Goal: Task Accomplishment & Management: Use online tool/utility

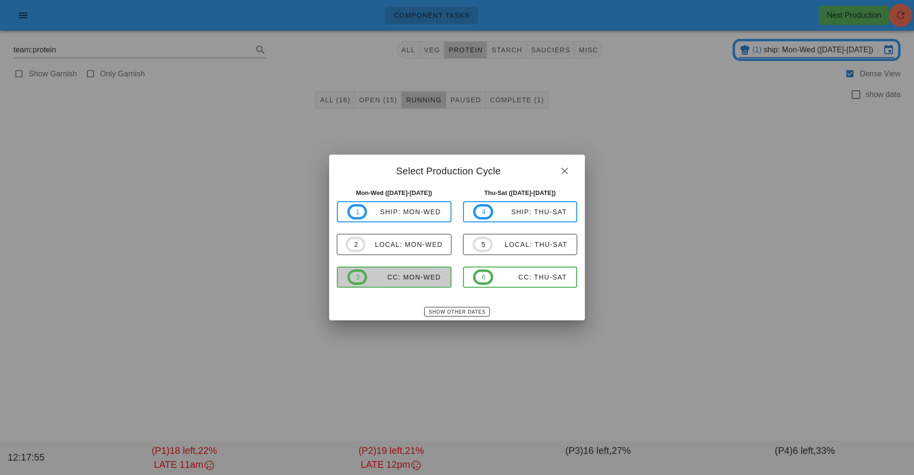
click at [423, 286] on button "3 CC: Mon-Wed" at bounding box center [394, 276] width 115 height 21
type input "CC: Mon-Wed ([DATE]-[DATE])"
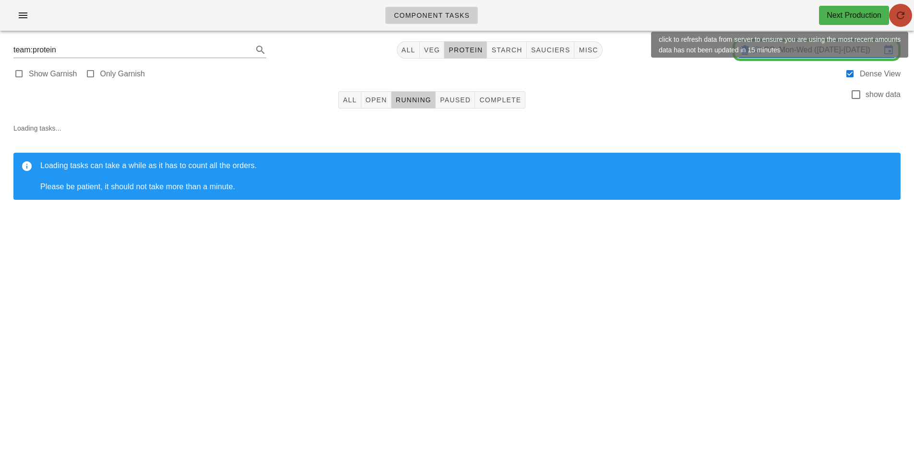
click at [904, 20] on icon "button" at bounding box center [901, 16] width 12 height 12
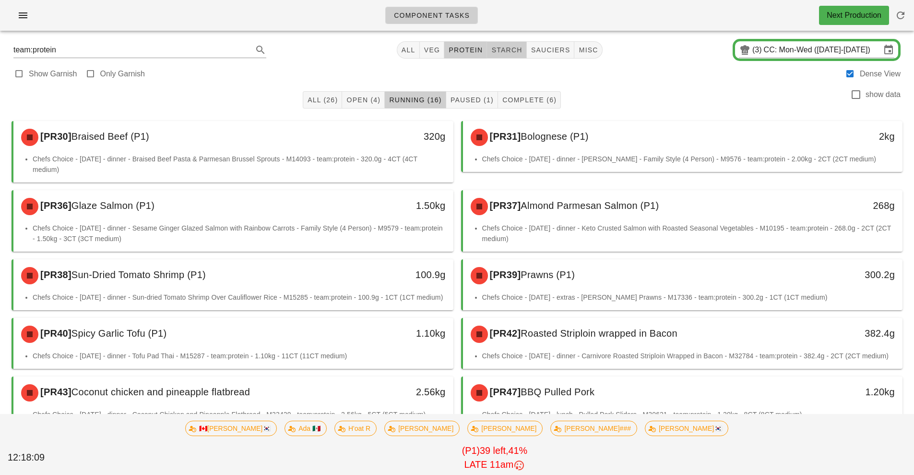
click at [515, 49] on span "starch" at bounding box center [506, 50] width 31 height 8
type input "team:starch"
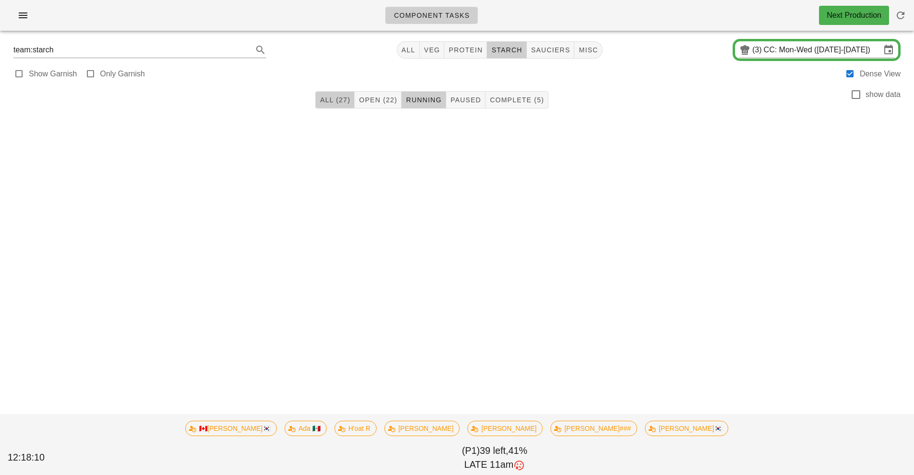
click at [335, 107] on button "All (27)" at bounding box center [334, 99] width 39 height 17
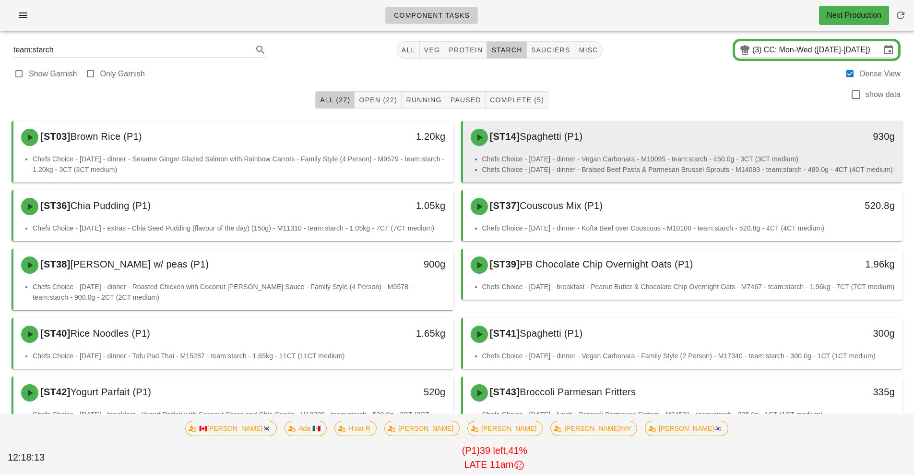
click at [654, 154] on li "Chefs Choice - Sunday - dinner - Vegan Carbonara - M10095 - team:starch - 450.0…" at bounding box center [688, 159] width 413 height 11
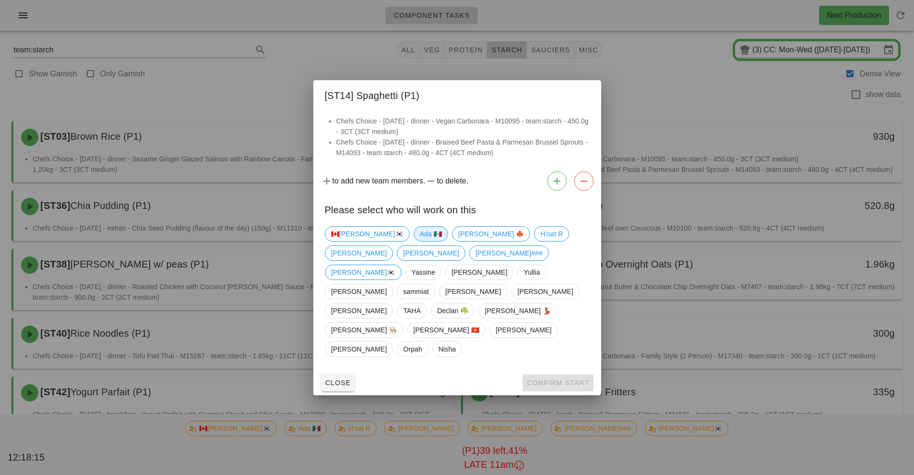
click at [419, 241] on span "Ada 🇲🇽" at bounding box center [430, 234] width 22 height 14
click at [540, 379] on span "Confirm Start" at bounding box center [558, 383] width 63 height 8
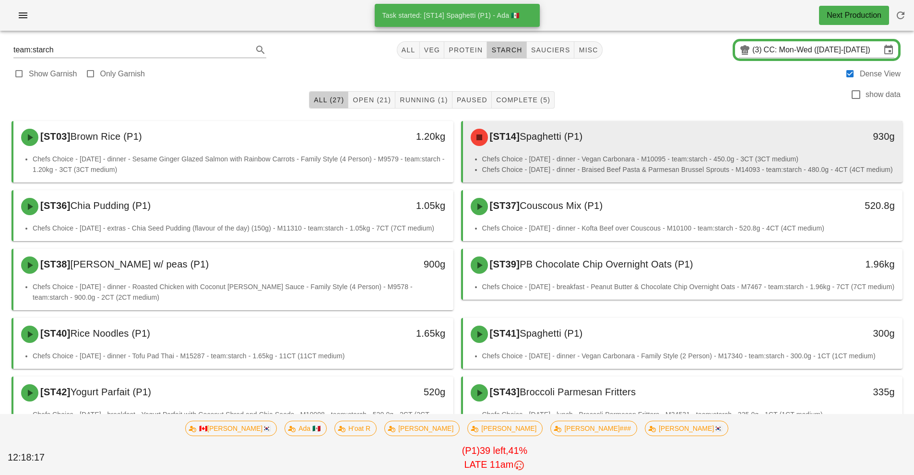
click at [619, 161] on li "Chefs Choice - Sunday - dinner - Vegan Carbonara - M10095 - team:starch - 450.0…" at bounding box center [688, 159] width 413 height 11
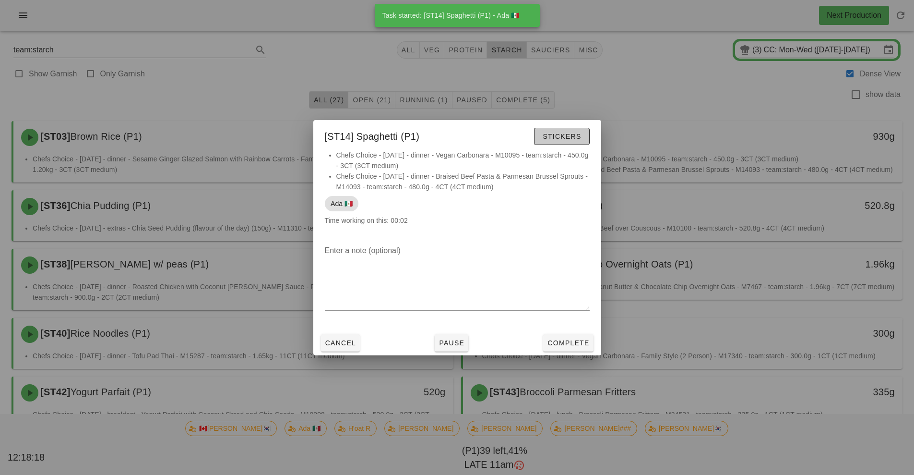
click at [567, 137] on span "Stickers" at bounding box center [561, 136] width 39 height 8
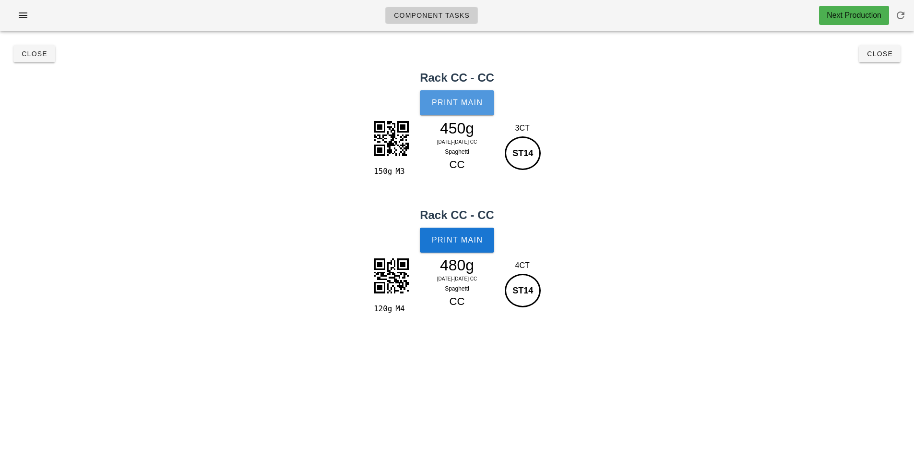
click at [457, 114] on button "Print Main" at bounding box center [457, 102] width 74 height 25
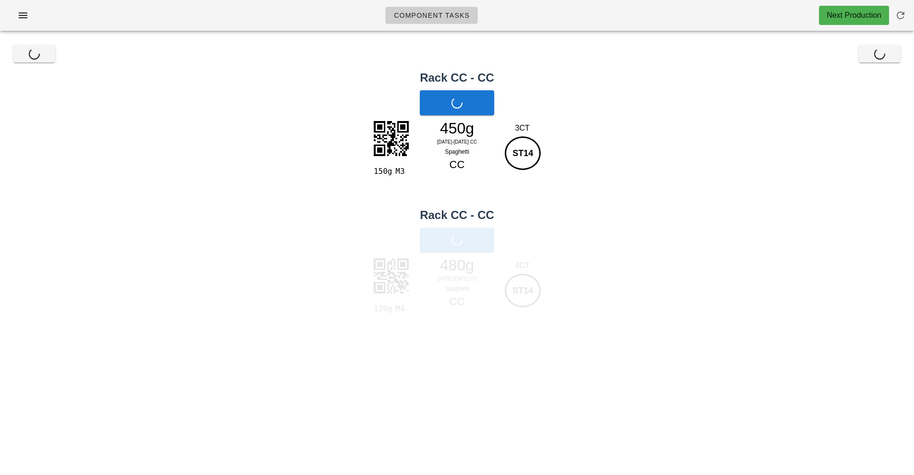
click at [467, 248] on div "Print Main" at bounding box center [457, 240] width 914 height 36
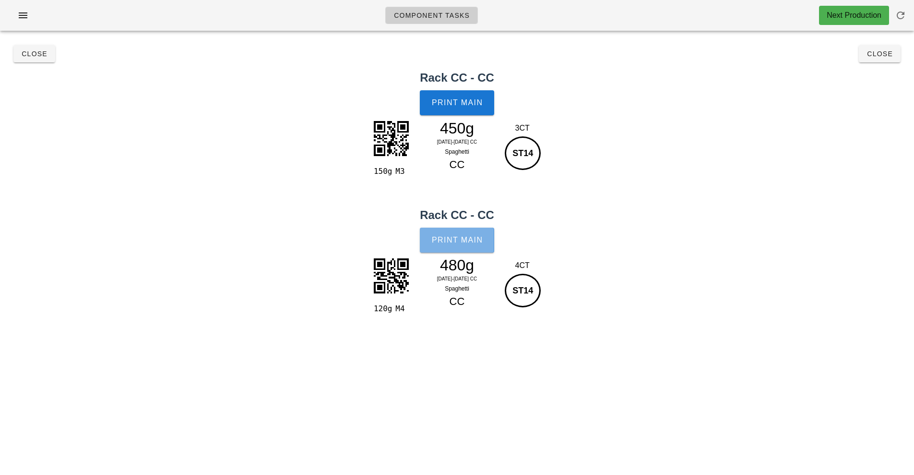
click at [459, 240] on span "Print Main" at bounding box center [457, 240] width 52 height 9
click at [885, 54] on span "Close" at bounding box center [880, 54] width 26 height 8
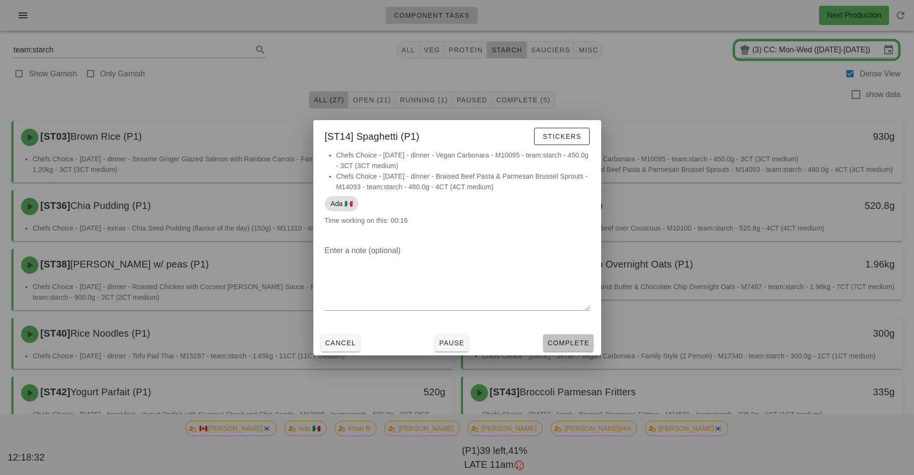
click at [568, 346] on span "Complete" at bounding box center [568, 343] width 42 height 8
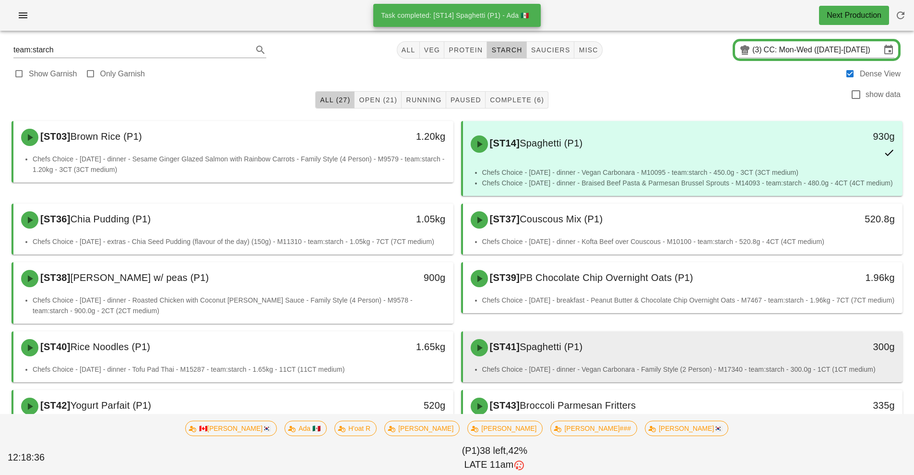
click at [652, 366] on li "Chefs Choice - Sunday - dinner - Vegan Carbonara - Family Style (2 Person) - M1…" at bounding box center [688, 369] width 413 height 11
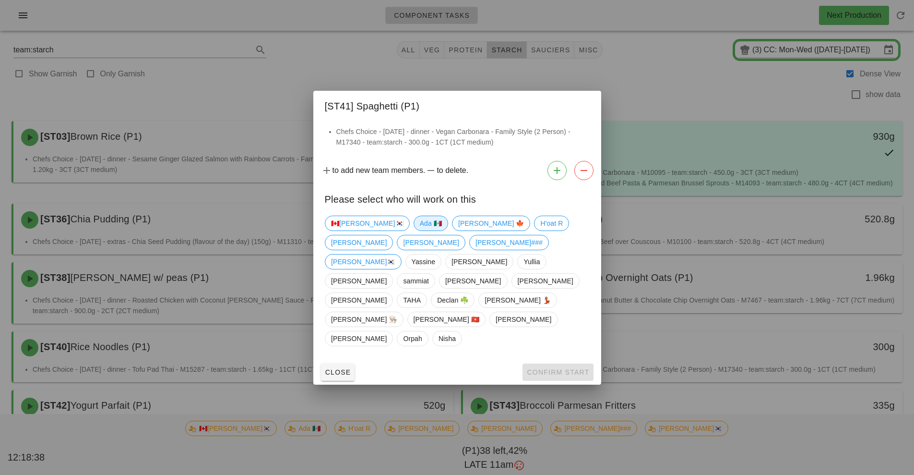
click at [419, 230] on span "Ada 🇲🇽" at bounding box center [430, 223] width 22 height 14
click at [551, 368] on span "Confirm Start" at bounding box center [558, 372] width 63 height 8
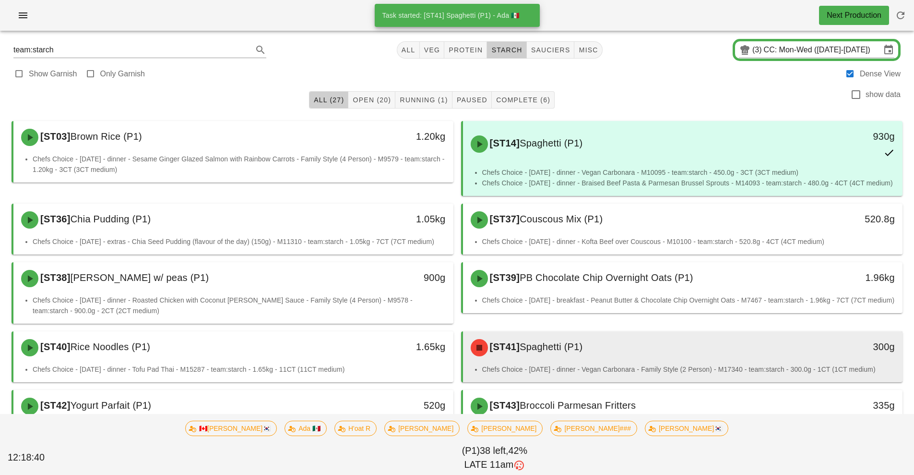
click at [648, 371] on li "Chefs Choice - Sunday - dinner - Vegan Carbonara - Family Style (2 Person) - M1…" at bounding box center [688, 369] width 413 height 11
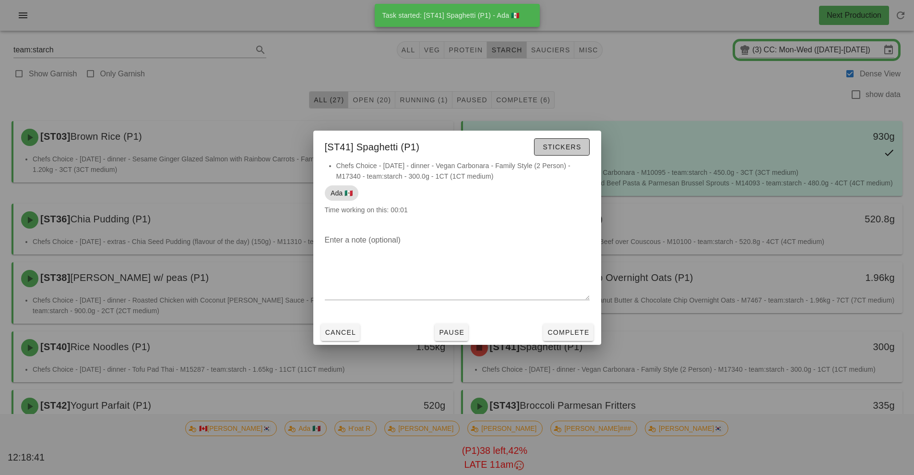
click at [572, 144] on span "Stickers" at bounding box center [561, 147] width 39 height 8
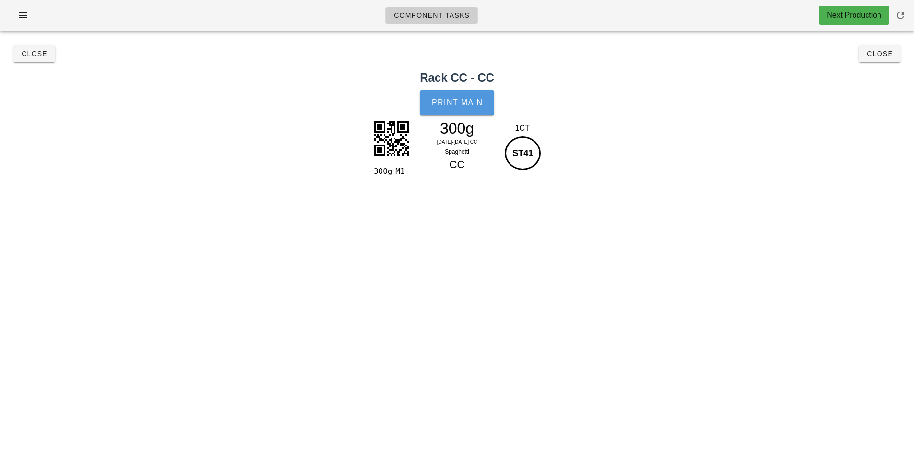
click at [458, 115] on button "Print Main" at bounding box center [457, 102] width 74 height 25
click at [889, 56] on span "Close" at bounding box center [880, 54] width 26 height 8
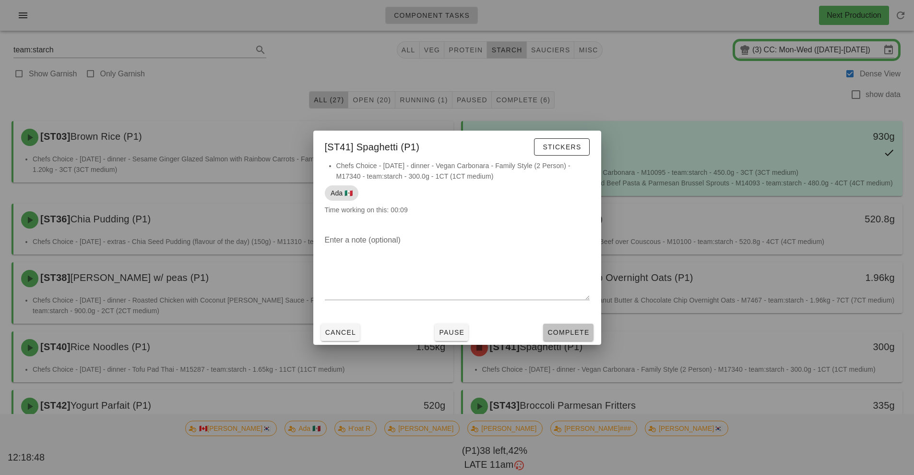
click at [573, 330] on span "Complete" at bounding box center [568, 332] width 42 height 8
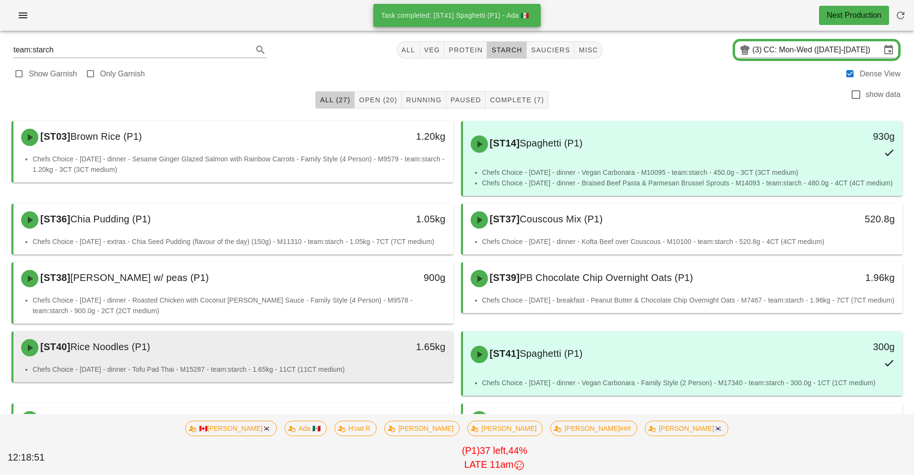
click at [360, 368] on li "Chefs Choice - Sunday - dinner - Tofu Pad Thai - M15287 - team:starch - 1.65kg …" at bounding box center [239, 369] width 413 height 11
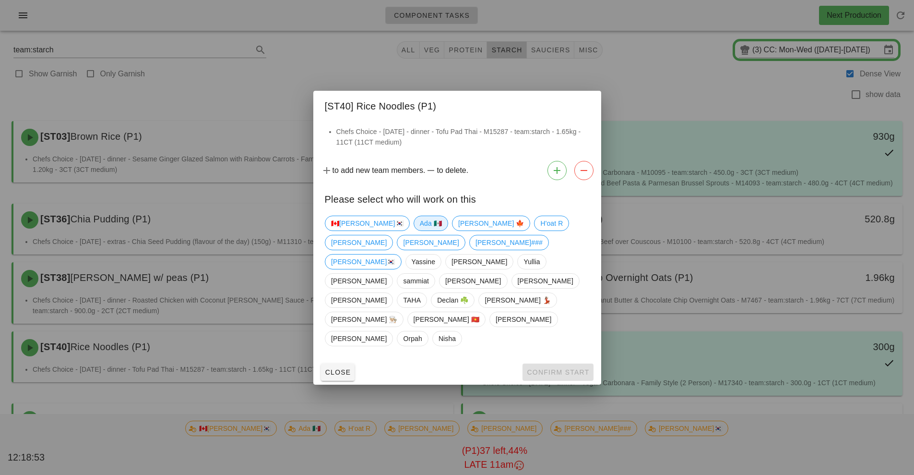
click at [419, 230] on span "Ada 🇲🇽" at bounding box center [430, 223] width 22 height 14
click at [551, 368] on span "Confirm Start" at bounding box center [558, 372] width 63 height 8
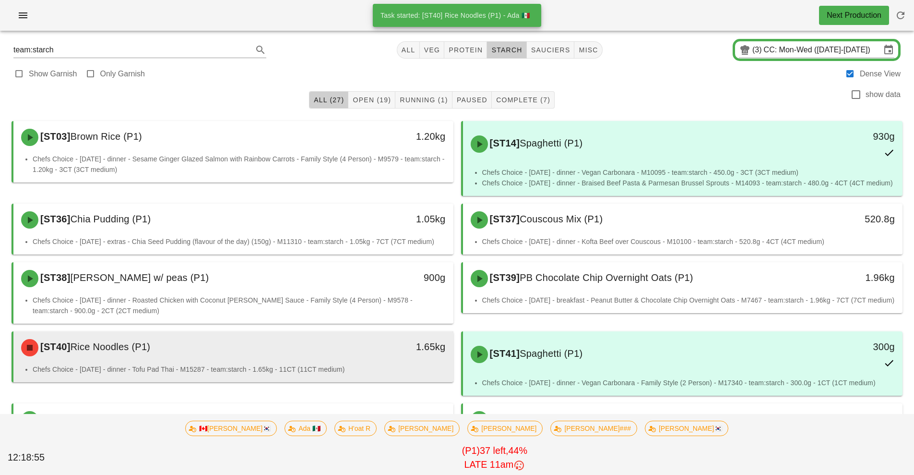
click at [323, 369] on li "Chefs Choice - Sunday - dinner - Tofu Pad Thai - M15287 - team:starch - 1.65kg …" at bounding box center [239, 369] width 413 height 11
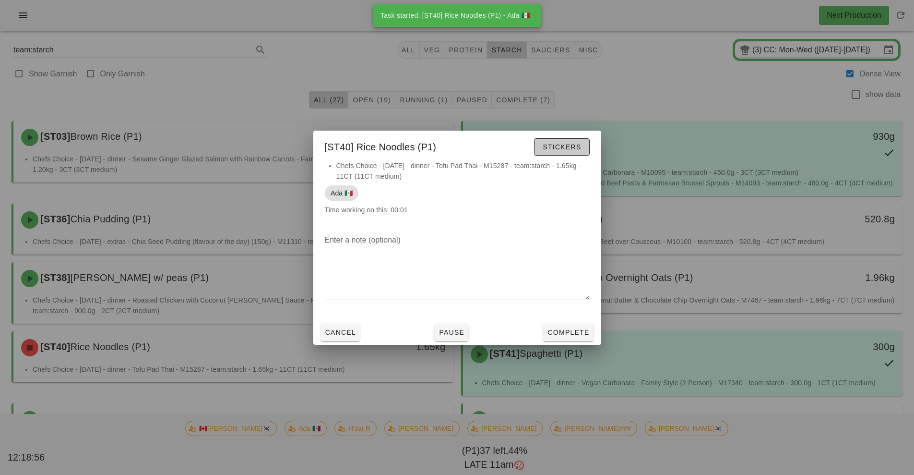
click at [568, 147] on span "Stickers" at bounding box center [561, 147] width 39 height 8
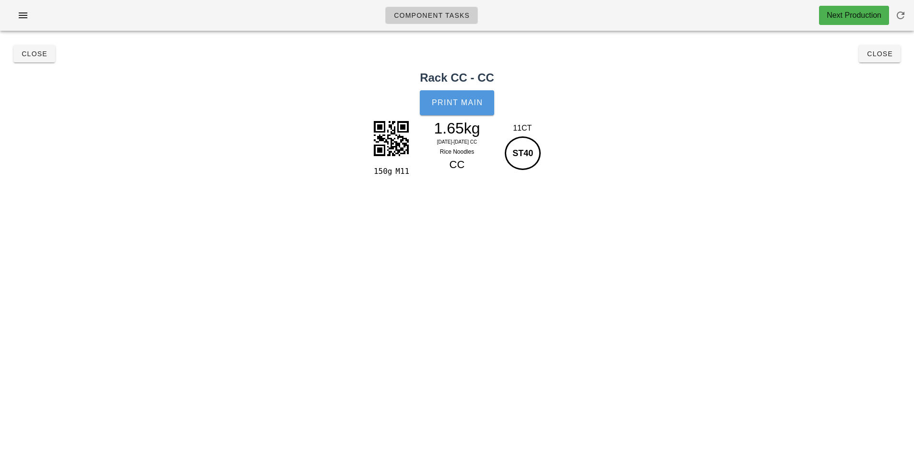
click at [458, 100] on span "Print Main" at bounding box center [457, 102] width 52 height 9
click at [897, 56] on button "Close" at bounding box center [880, 53] width 42 height 17
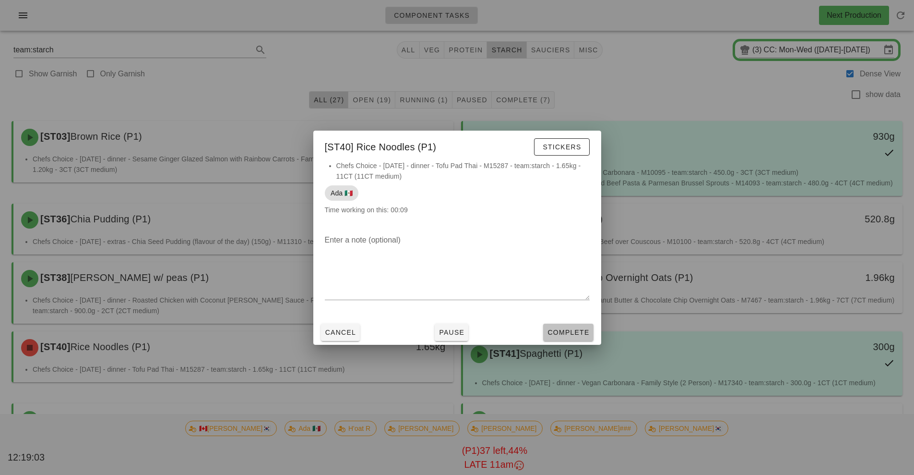
click at [578, 334] on span "Complete" at bounding box center [568, 332] width 42 height 8
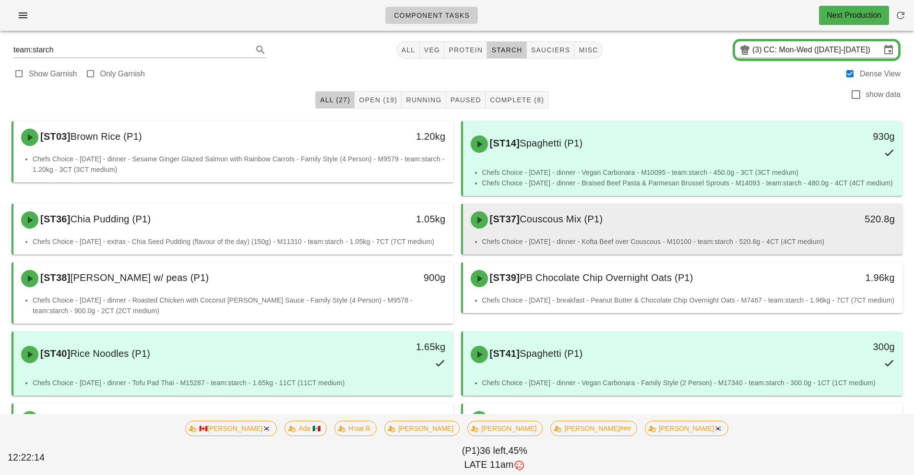
click at [626, 230] on div "[ST37] Couscous Mix (P1)" at bounding box center [628, 219] width 327 height 29
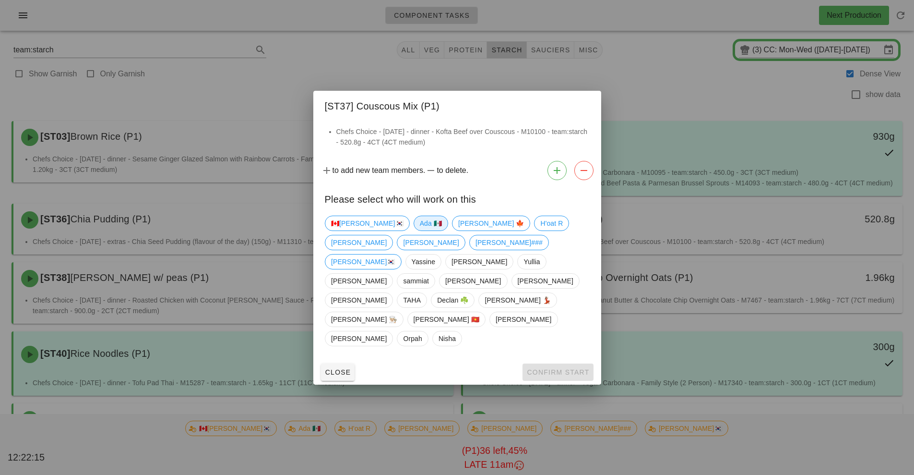
click at [419, 230] on span "Ada 🇲🇽" at bounding box center [430, 223] width 22 height 14
click at [534, 363] on button "Confirm Start" at bounding box center [558, 371] width 71 height 17
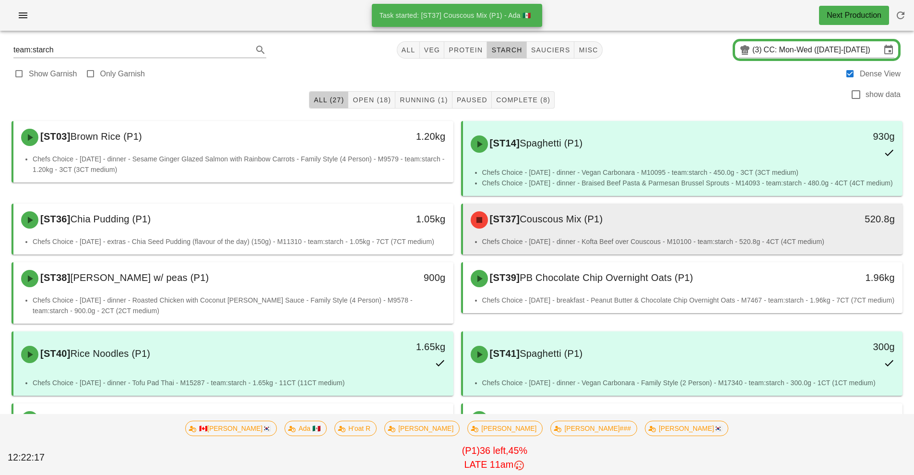
click at [660, 240] on li "Chefs Choice - Sunday - dinner - Kofta Beef over Couscous - M10100 - team:starc…" at bounding box center [688, 241] width 413 height 11
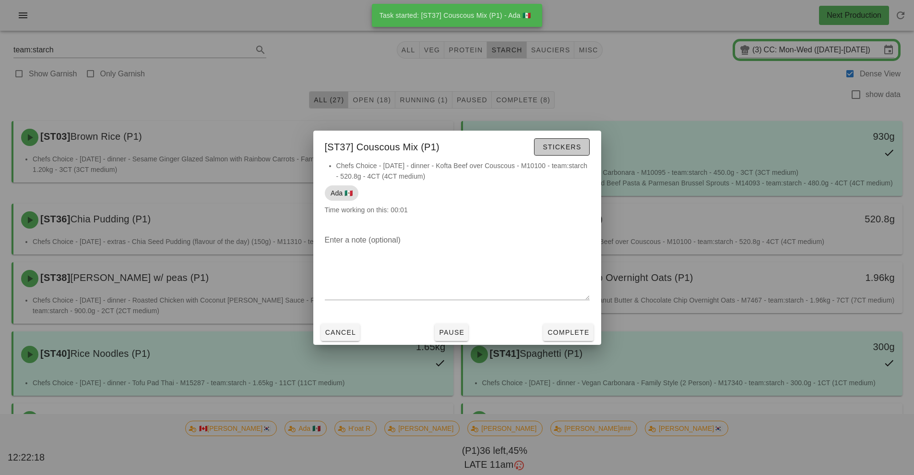
click at [572, 144] on span "Stickers" at bounding box center [561, 147] width 39 height 8
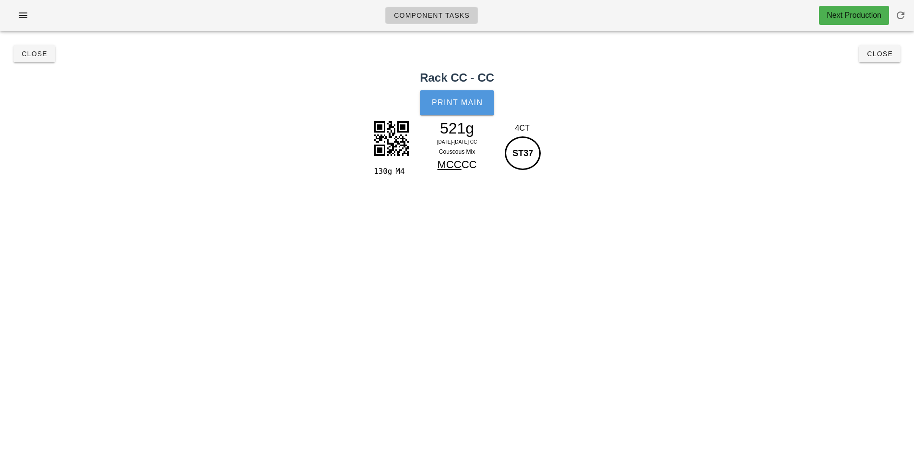
click at [468, 107] on button "Print Main" at bounding box center [457, 102] width 74 height 25
click at [880, 60] on button "Close" at bounding box center [880, 53] width 42 height 17
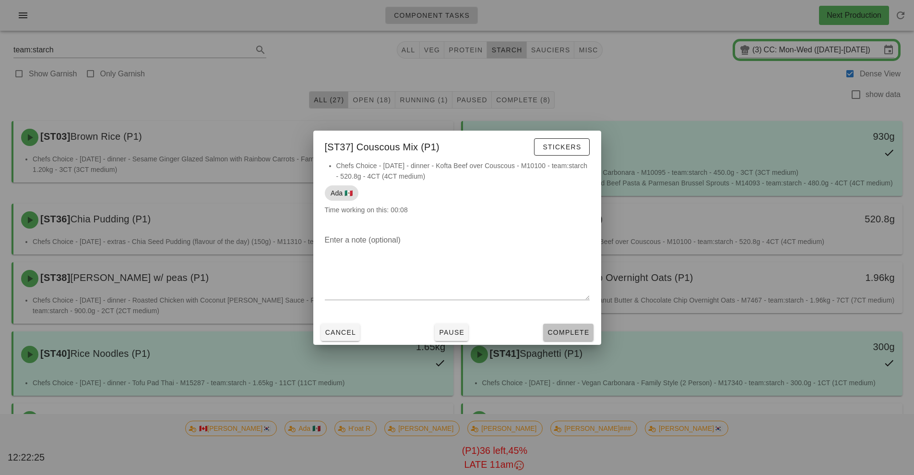
click at [579, 330] on span "Complete" at bounding box center [568, 332] width 42 height 8
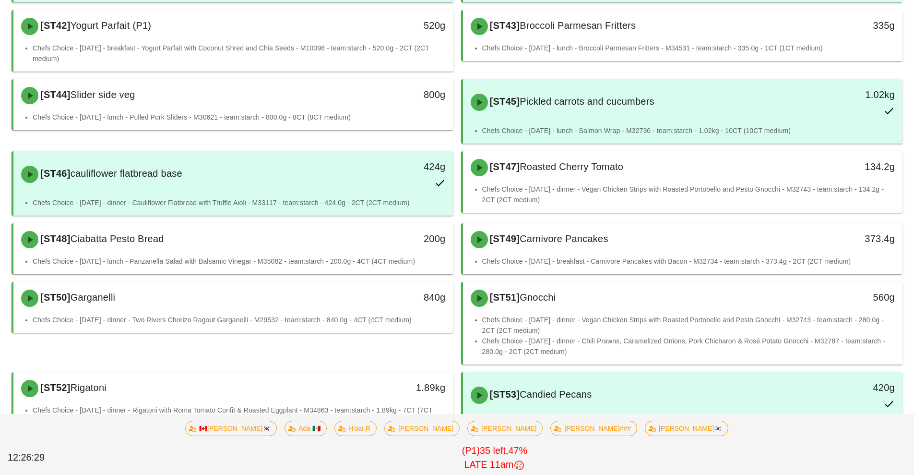
scroll to position [409, 0]
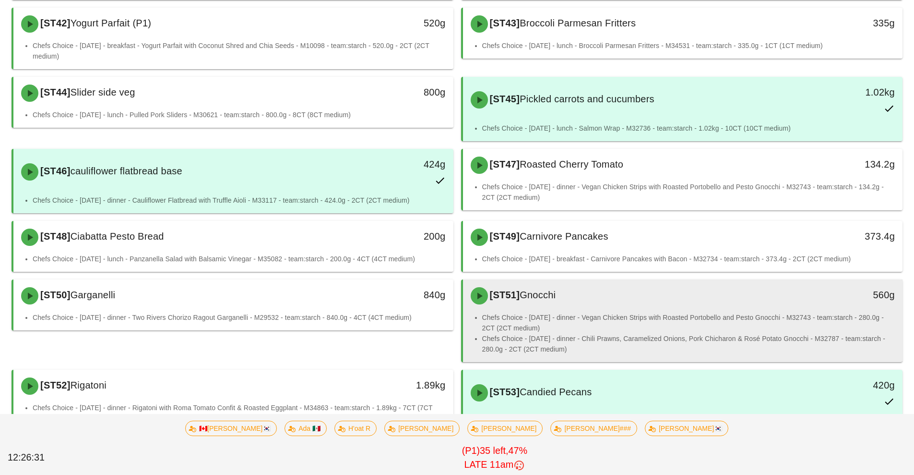
click at [639, 323] on li "Chefs Choice - Sunday - dinner - Vegan Chicken Strips with Roasted Portobello a…" at bounding box center [688, 322] width 413 height 21
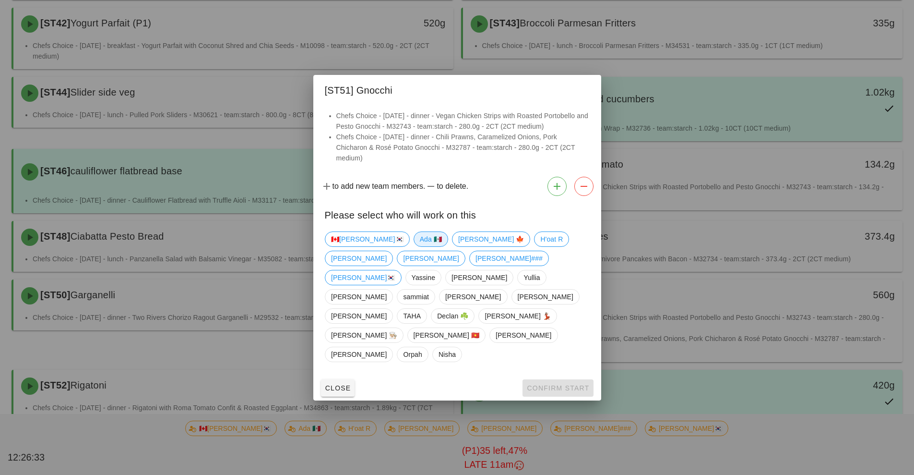
click at [413, 247] on span "Ada 🇲🇽" at bounding box center [430, 238] width 35 height 15
click at [547, 384] on span "Confirm Start" at bounding box center [558, 388] width 63 height 8
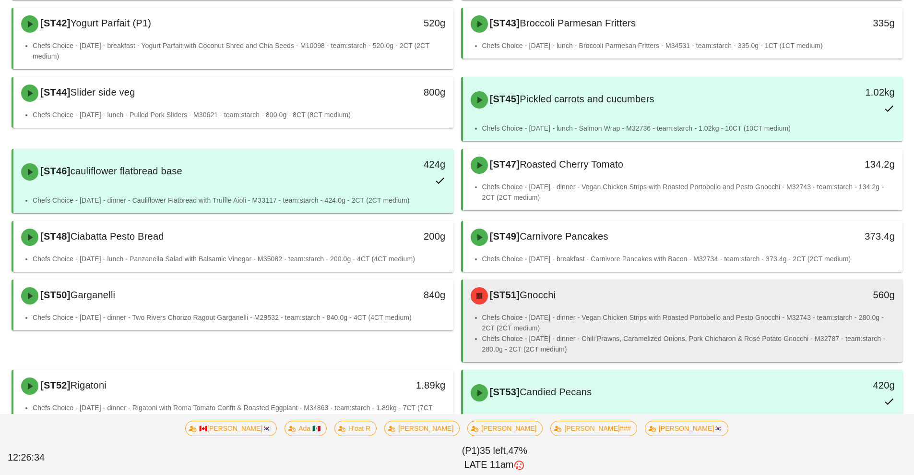
click at [607, 339] on li "Chefs Choice - Sunday - dinner - Chili Prawns, Caramelized Onions, Pork Chichar…" at bounding box center [688, 343] width 413 height 21
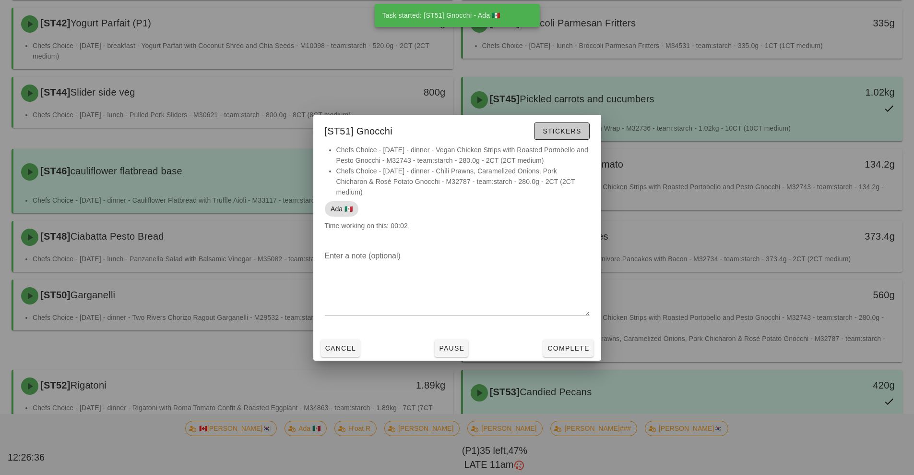
click at [572, 132] on span "Stickers" at bounding box center [561, 131] width 39 height 8
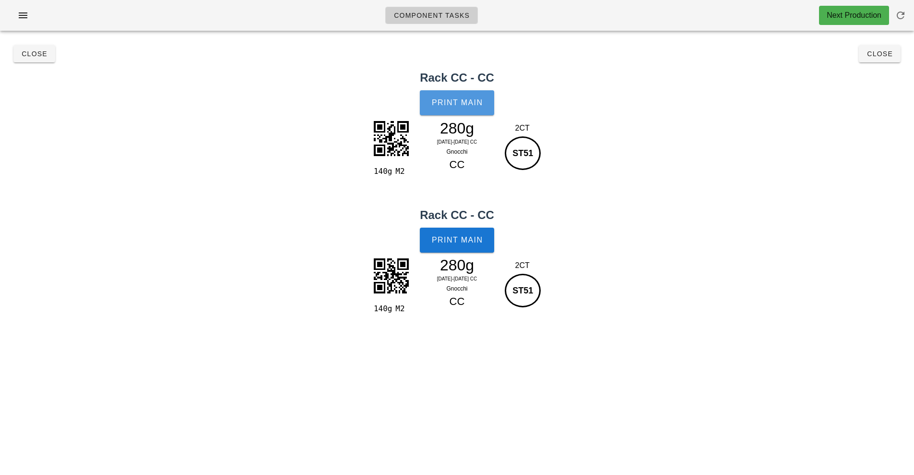
click at [464, 100] on span "Print Main" at bounding box center [457, 102] width 52 height 9
click at [463, 234] on button "Print Main" at bounding box center [457, 240] width 74 height 25
click at [894, 57] on button "Close" at bounding box center [880, 53] width 42 height 17
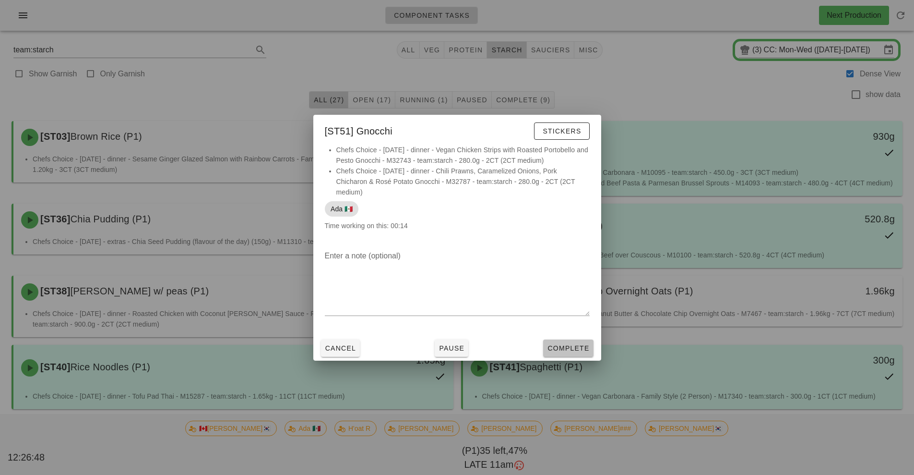
click at [574, 354] on button "Complete" at bounding box center [568, 347] width 50 height 17
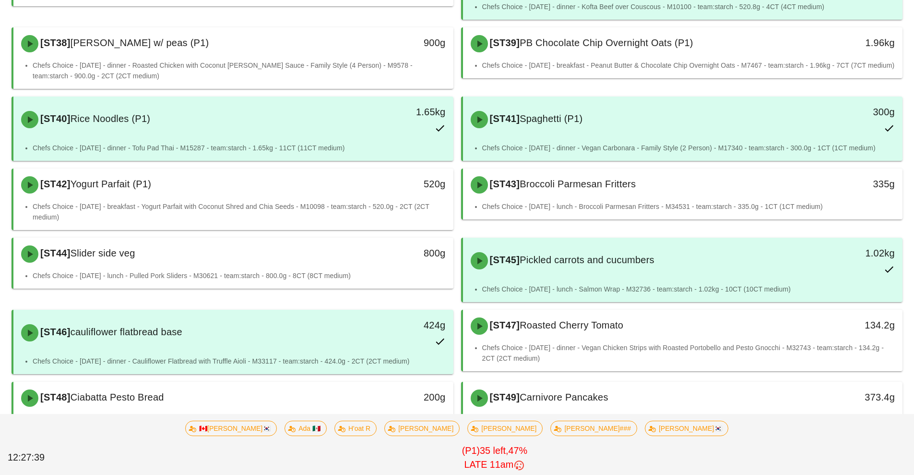
scroll to position [249, 0]
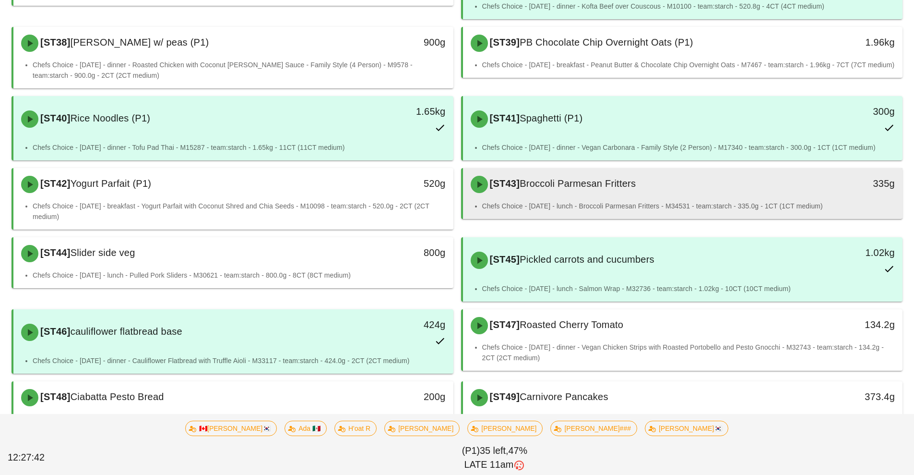
click at [679, 196] on div "[ST43] Broccoli Parmesan Fritters" at bounding box center [628, 184] width 327 height 29
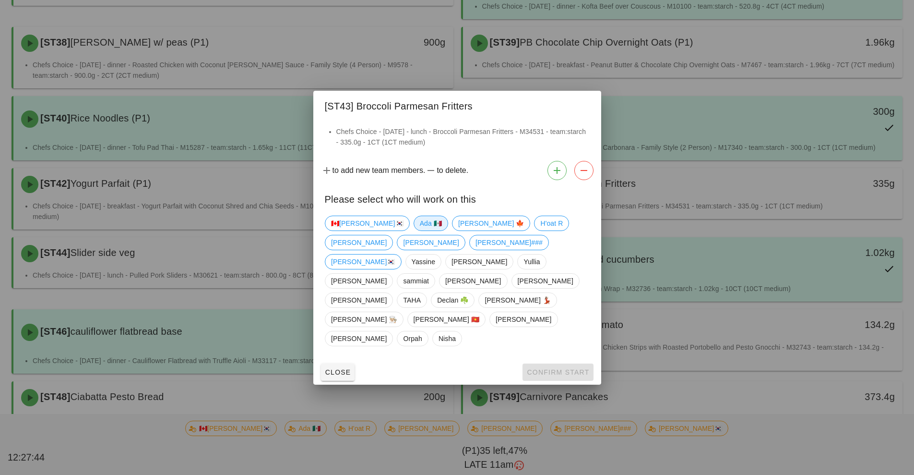
click at [419, 230] on span "Ada 🇲🇽" at bounding box center [430, 223] width 22 height 14
click at [540, 230] on span "H'oat R" at bounding box center [551, 223] width 23 height 14
click at [419, 230] on span "Ada 🇲🇽" at bounding box center [430, 223] width 22 height 14
click at [540, 230] on span "H'oat R" at bounding box center [551, 223] width 23 height 14
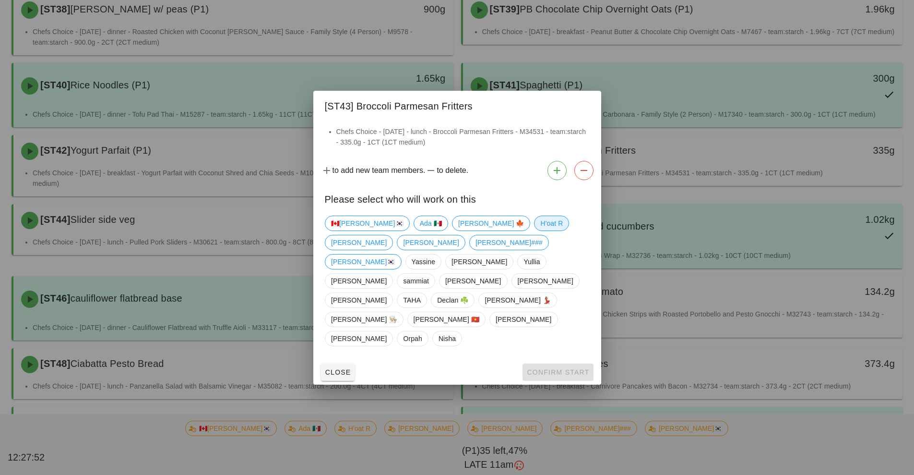
scroll to position [290, 0]
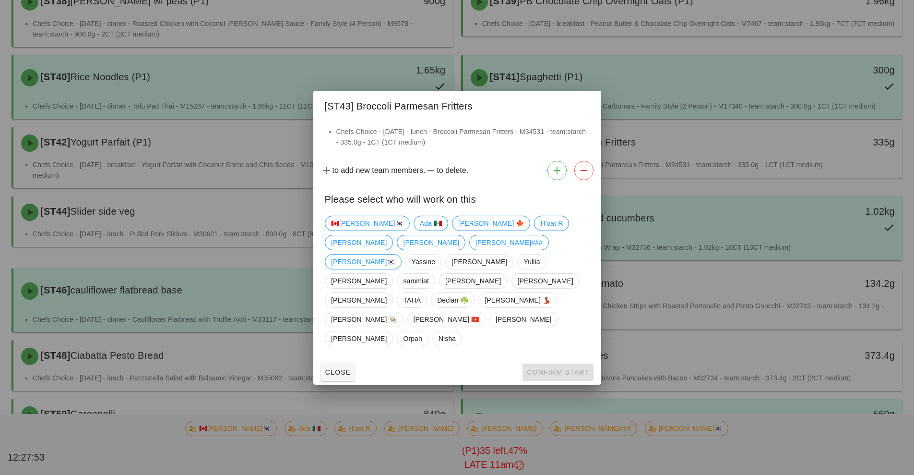
click at [547, 360] on div "Close Confirm Start" at bounding box center [457, 372] width 288 height 25
click at [540, 230] on span "H'oat R" at bounding box center [551, 223] width 23 height 14
click at [551, 368] on span "Confirm Start" at bounding box center [558, 372] width 63 height 8
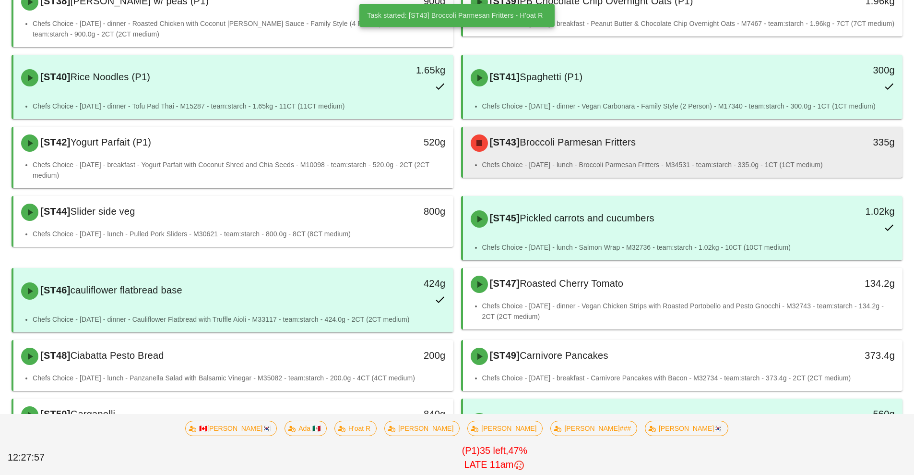
click at [662, 157] on div "[ST43] Broccoli Parmesan Fritters 335g" at bounding box center [683, 143] width 440 height 33
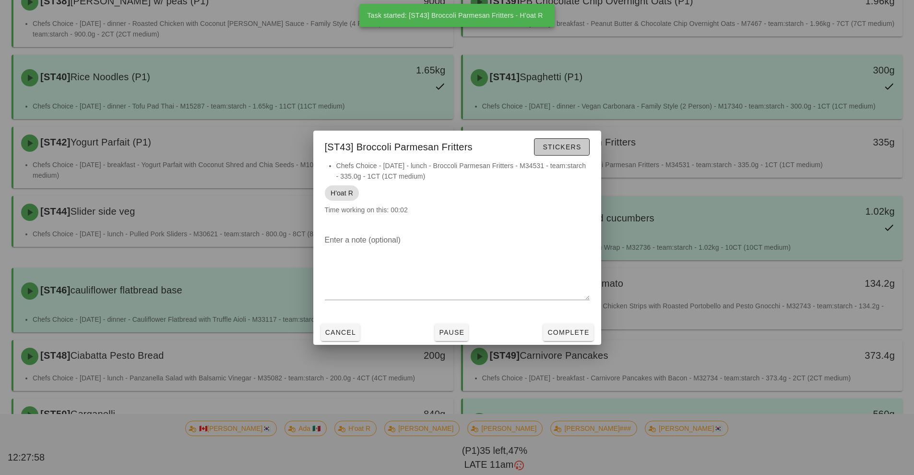
click at [563, 146] on span "Stickers" at bounding box center [561, 147] width 39 height 8
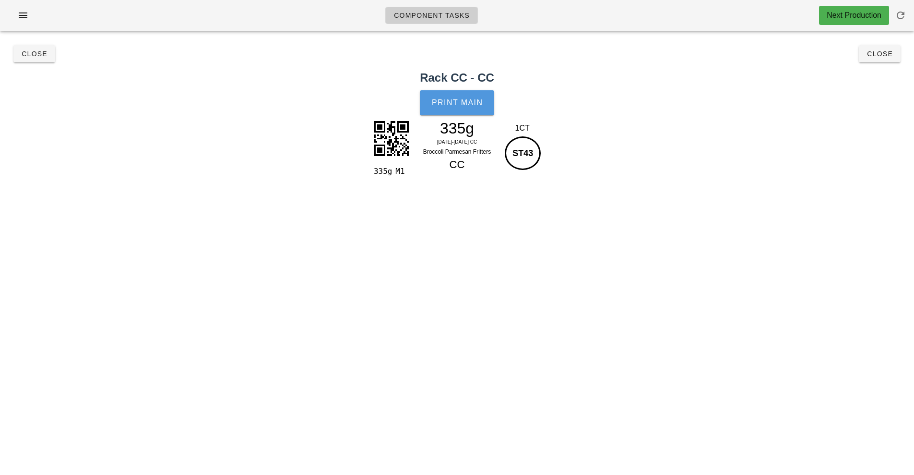
click at [477, 100] on span "Print Main" at bounding box center [457, 102] width 52 height 9
click at [886, 57] on span "Close" at bounding box center [880, 54] width 26 height 8
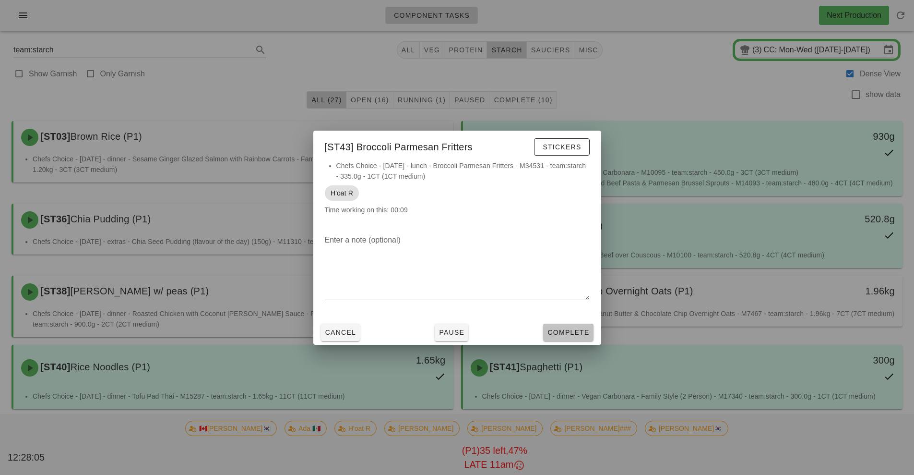
click at [570, 328] on span "Complete" at bounding box center [568, 332] width 42 height 8
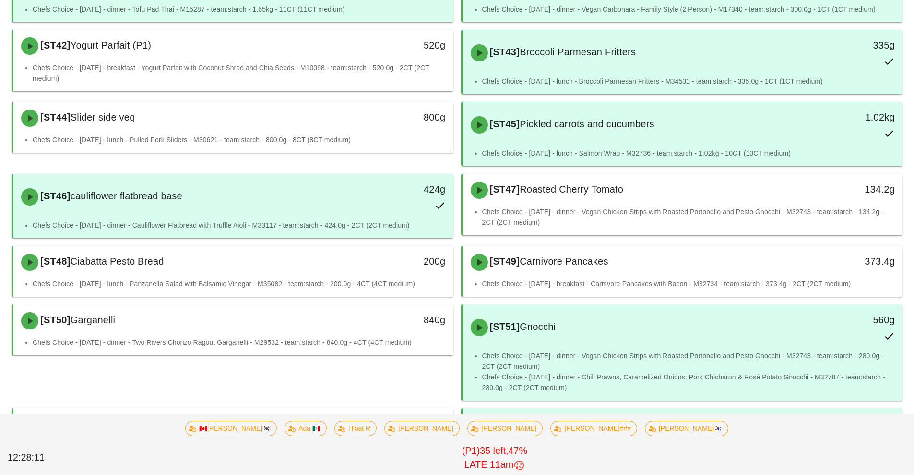
scroll to position [389, 0]
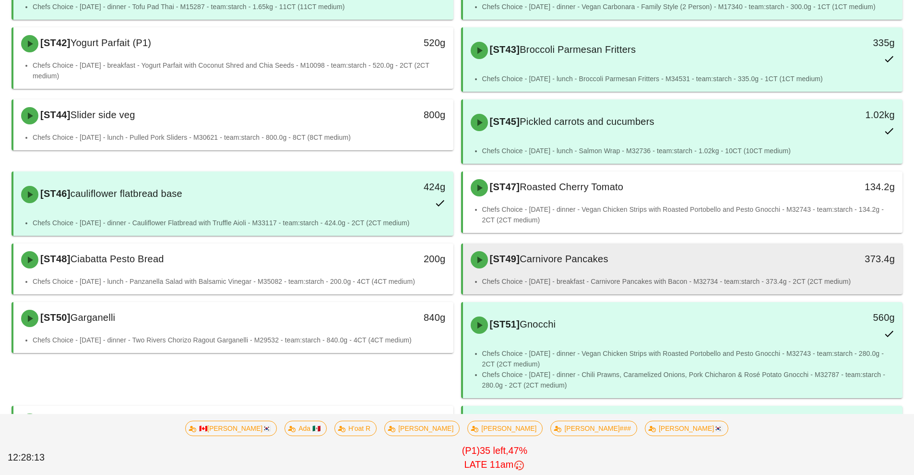
click at [643, 277] on li "Chefs Choice - Sunday - breakfast - Carnivore Pancakes with Bacon - M32734 - te…" at bounding box center [688, 281] width 413 height 11
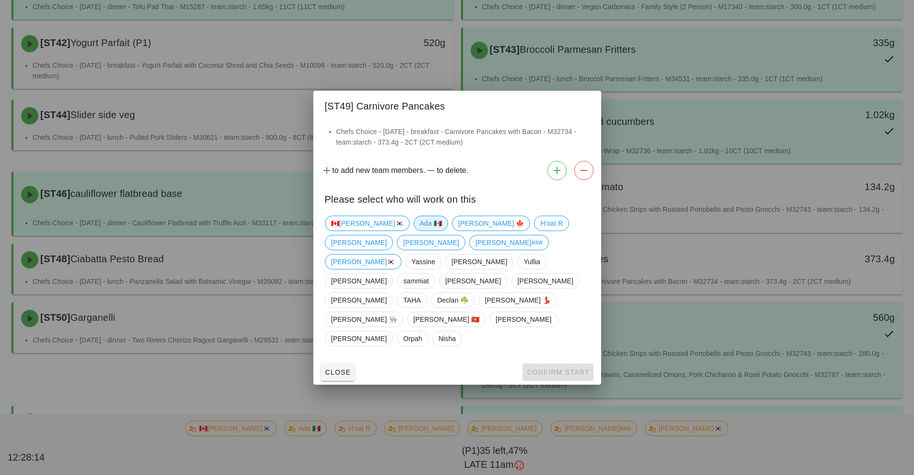
click at [419, 230] on span "Ada 🇲🇽" at bounding box center [430, 223] width 22 height 14
click at [553, 368] on span "Confirm Start" at bounding box center [558, 372] width 63 height 8
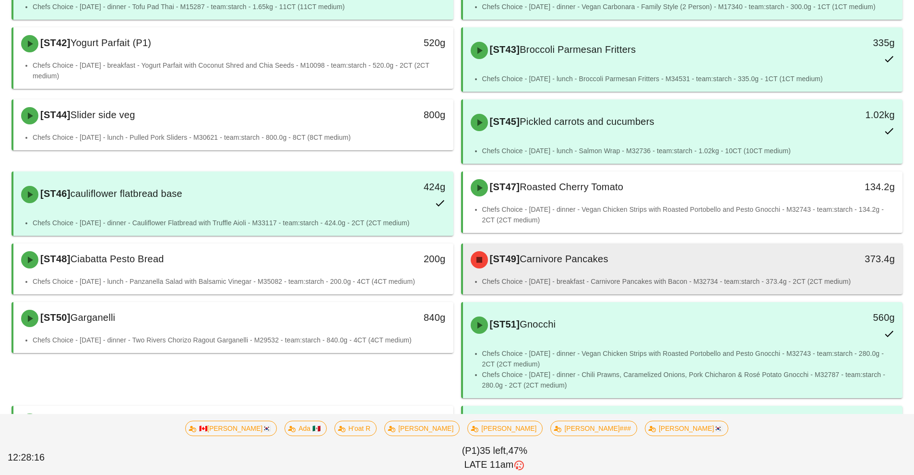
click at [660, 278] on li "Chefs Choice - Sunday - breakfast - Carnivore Pancakes with Bacon - M32734 - te…" at bounding box center [688, 281] width 413 height 11
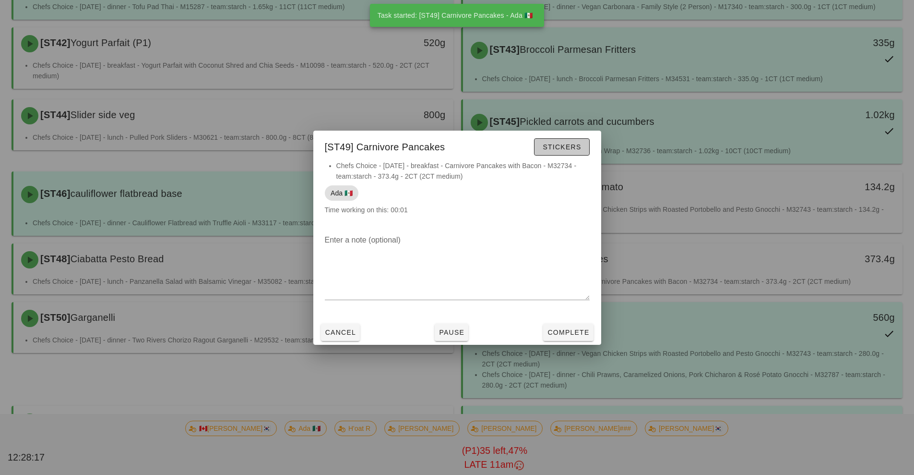
click at [572, 145] on span "Stickers" at bounding box center [561, 147] width 39 height 8
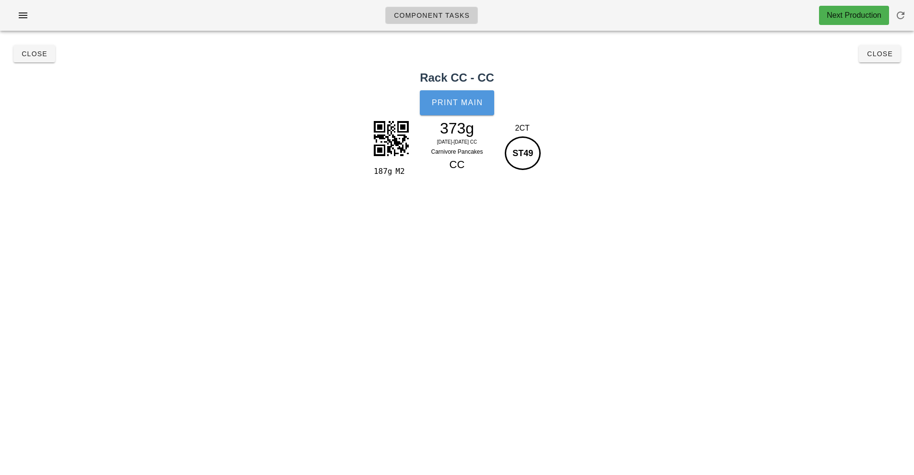
click at [463, 108] on button "Print Main" at bounding box center [457, 102] width 74 height 25
click at [886, 54] on span "Close" at bounding box center [880, 54] width 26 height 8
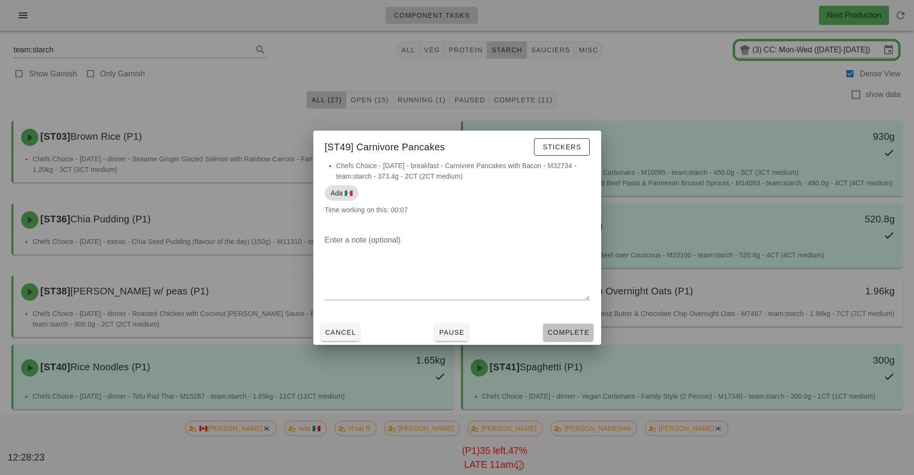
click at [572, 336] on span "Complete" at bounding box center [568, 332] width 42 height 8
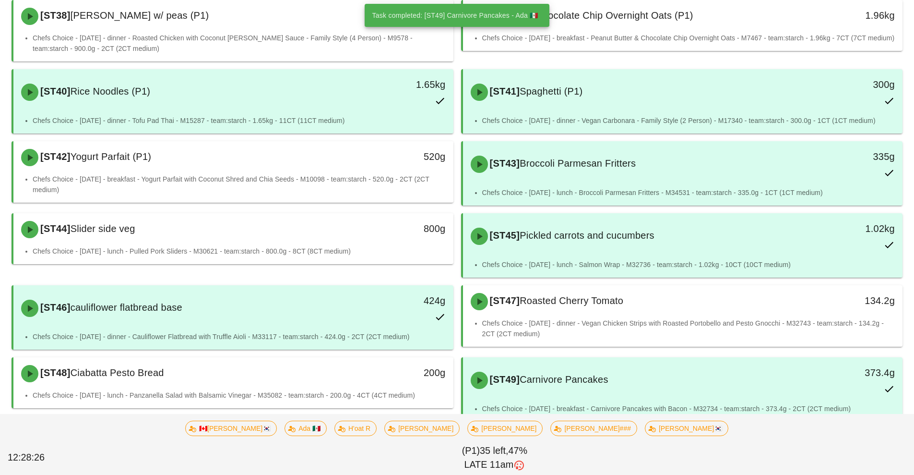
scroll to position [503, 0]
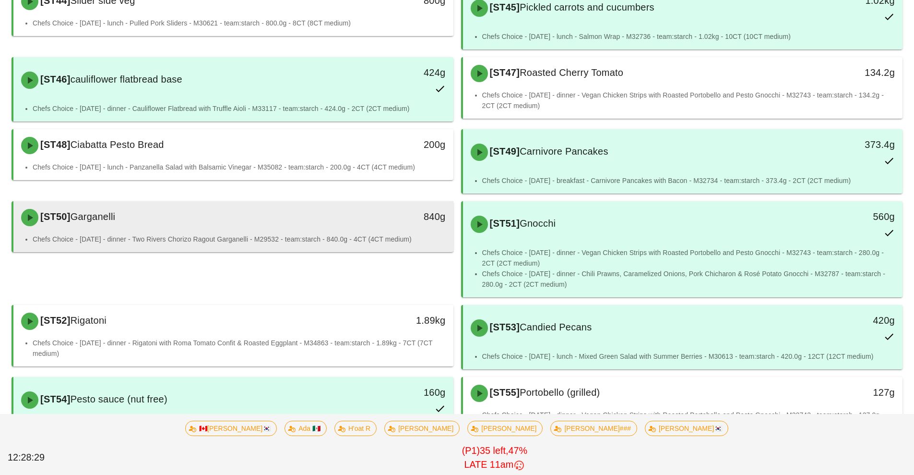
click at [302, 230] on div "[ST50] Garganelli" at bounding box center [178, 217] width 327 height 29
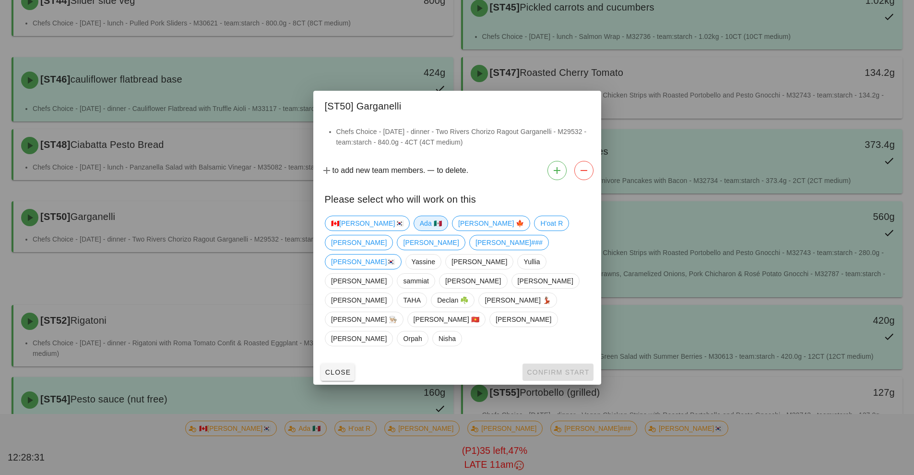
click at [419, 230] on span "Ada 🇲🇽" at bounding box center [430, 223] width 22 height 14
click at [553, 363] on button "Confirm Start" at bounding box center [558, 371] width 71 height 17
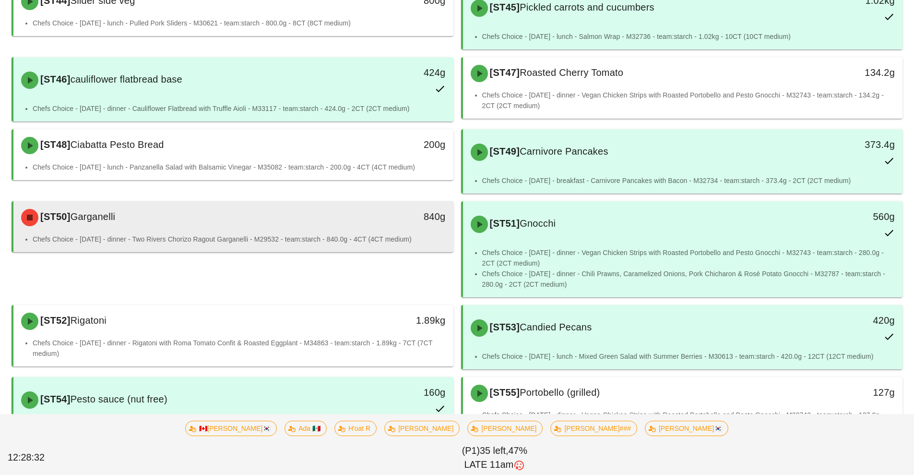
click at [326, 241] on li "Chefs Choice - Sunday - dinner - Two Rivers Chorizo Ragout Garganelli - M29532 …" at bounding box center [239, 239] width 413 height 11
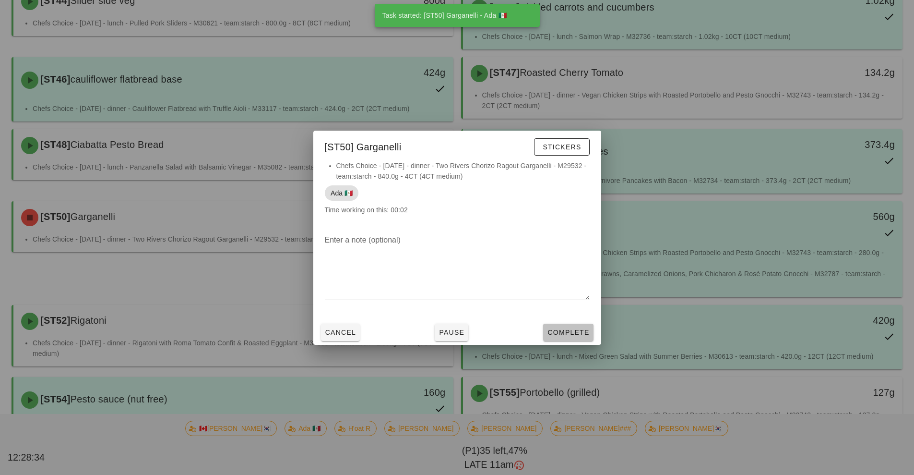
click at [567, 340] on button "Complete" at bounding box center [568, 332] width 50 height 17
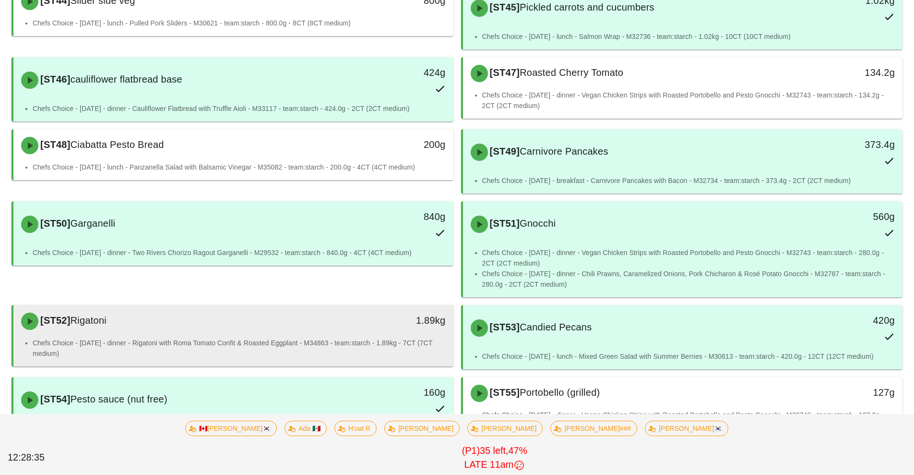
click at [303, 347] on li "Chefs Choice - Sunday - dinner - Rigatoni with Roma Tomato Confit & Roasted Egg…" at bounding box center [239, 347] width 413 height 21
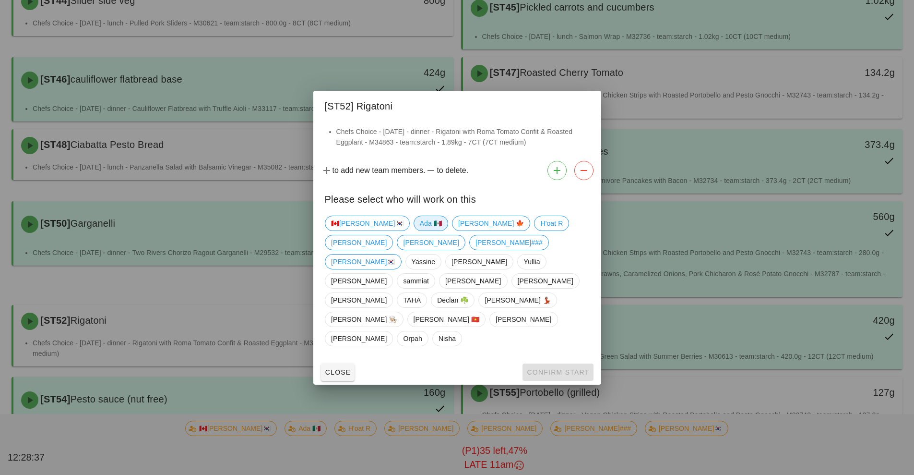
click at [419, 230] on span "Ada 🇲🇽" at bounding box center [430, 223] width 22 height 14
click at [544, 368] on span "Confirm Start" at bounding box center [558, 372] width 63 height 8
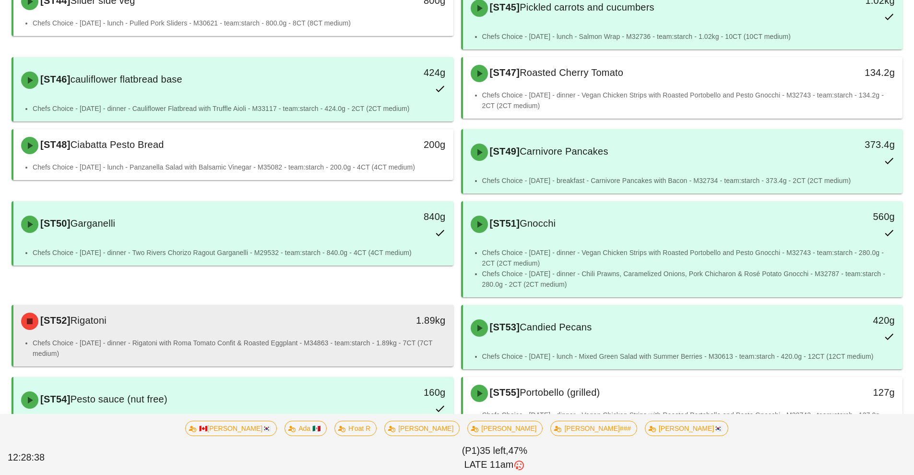
click at [317, 363] on div "Chefs Choice - Sunday - dinner - Rigatoni with Roma Tomato Confit & Roasted Egg…" at bounding box center [233, 351] width 440 height 29
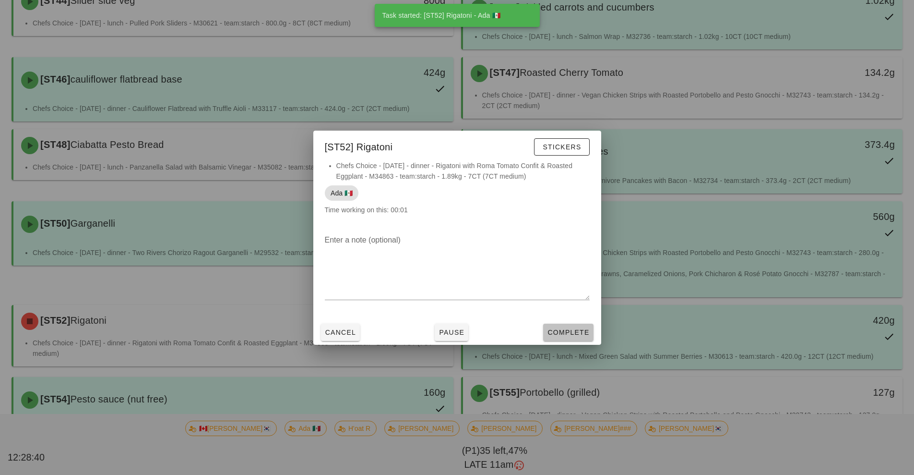
click at [565, 332] on span "Complete" at bounding box center [568, 332] width 42 height 8
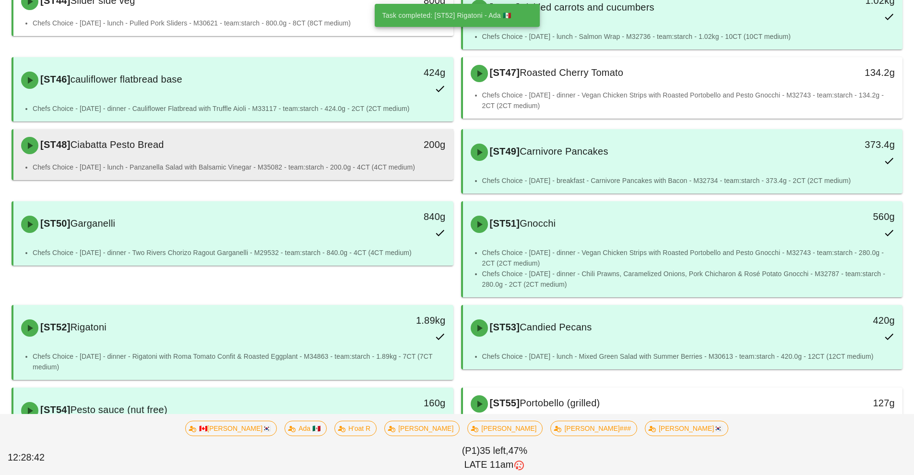
click at [300, 167] on li "Chefs Choice - Sunday - lunch - Panzanella Salad with Balsamic Vinegar - M35082…" at bounding box center [239, 167] width 413 height 11
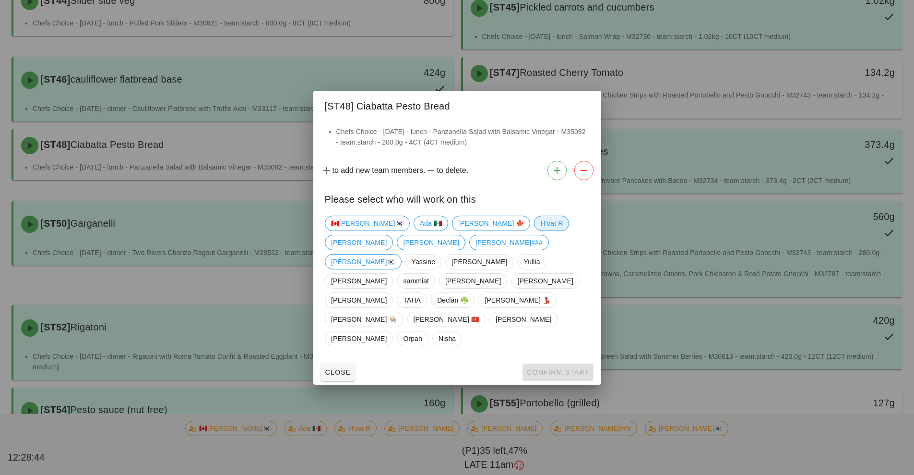
click at [540, 230] on span "H'oat R" at bounding box center [551, 223] width 23 height 14
click at [553, 363] on button "Confirm Start" at bounding box center [558, 371] width 71 height 17
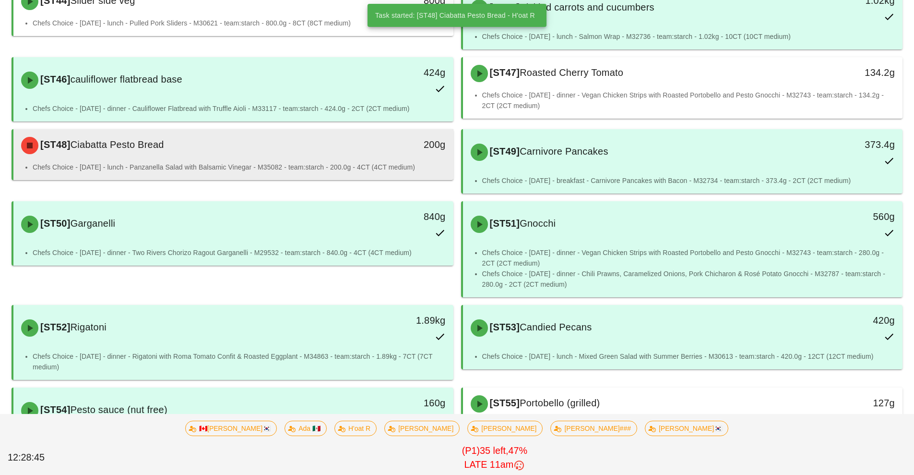
click at [368, 160] on div "[ST48] Ciabatta Pesto Bread 200g" at bounding box center [233, 145] width 440 height 33
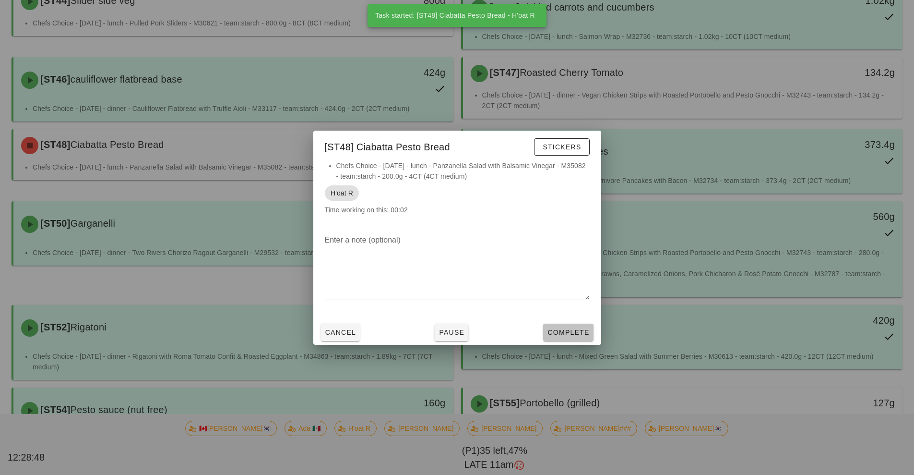
click at [578, 331] on span "Complete" at bounding box center [568, 332] width 42 height 8
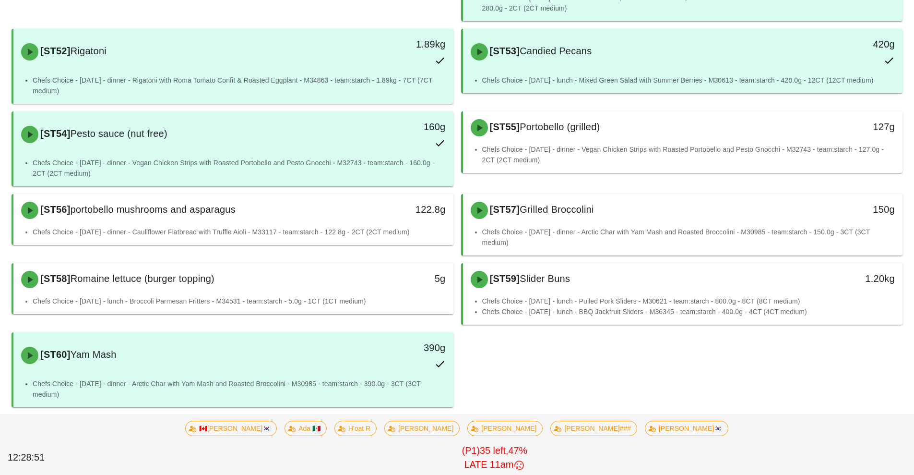
scroll to position [781, 0]
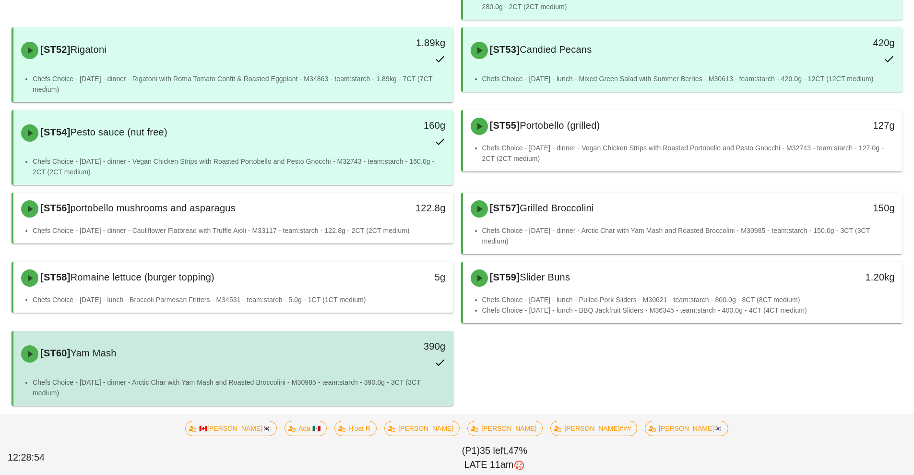
click at [306, 359] on div "[ST60] Yam Mash" at bounding box center [178, 353] width 327 height 29
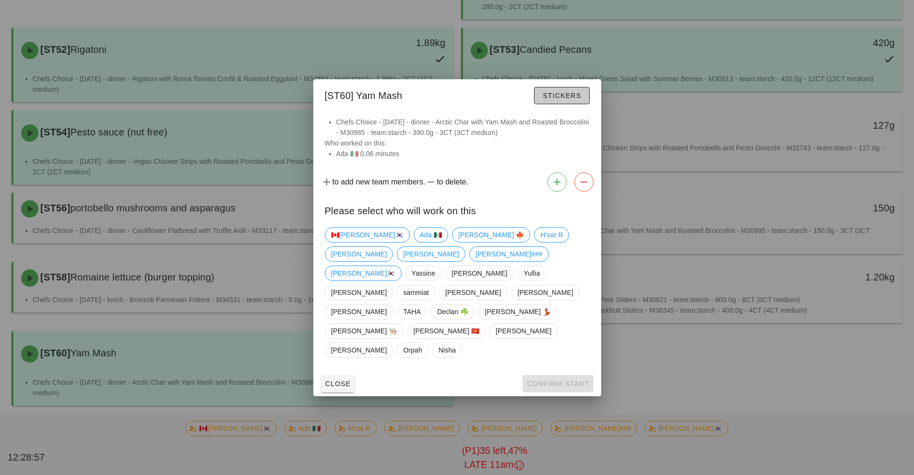
click at [568, 99] on span "Stickers" at bounding box center [561, 96] width 39 height 8
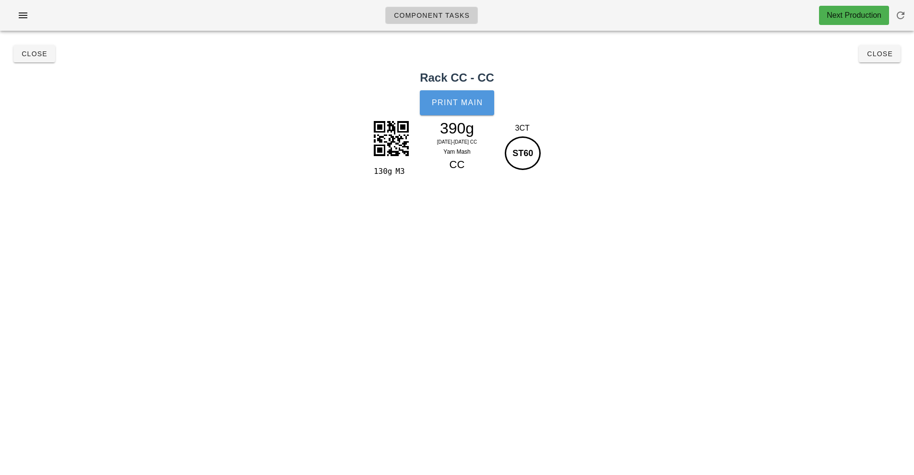
click at [466, 107] on button "Print Main" at bounding box center [457, 102] width 74 height 25
click at [887, 54] on span "Close" at bounding box center [880, 54] width 26 height 8
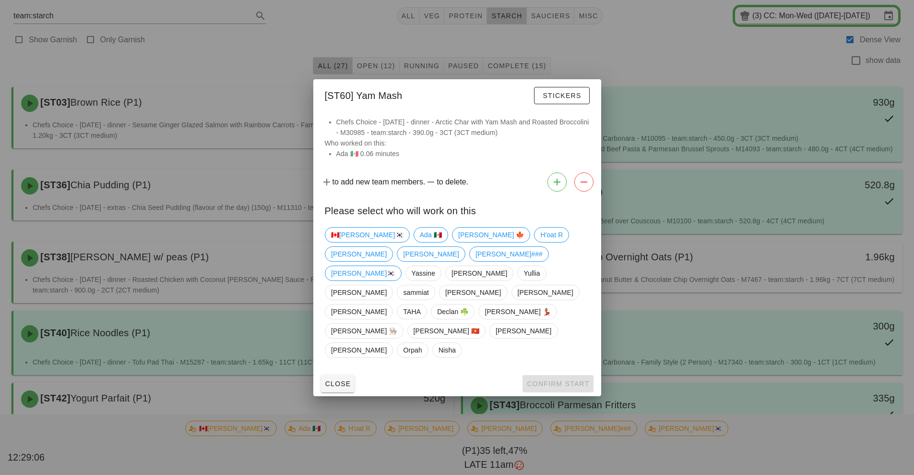
scroll to position [212, 0]
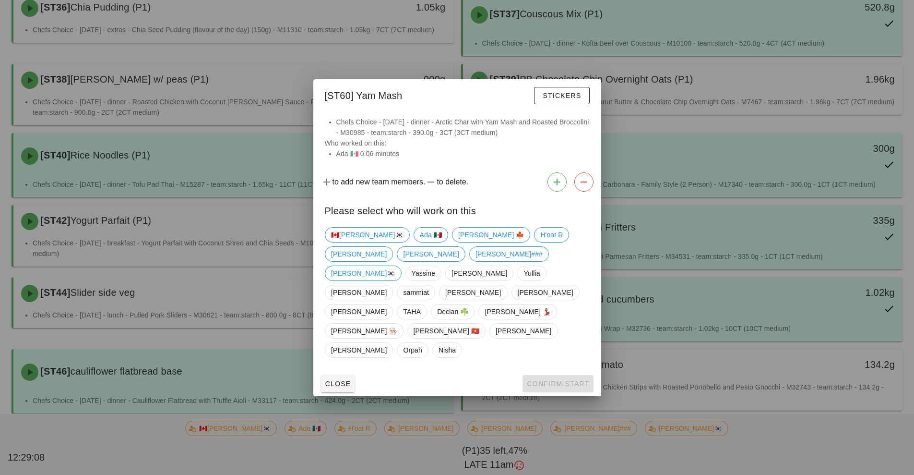
click at [237, 86] on div at bounding box center [457, 237] width 914 height 475
